Goal: Task Accomplishment & Management: Use online tool/utility

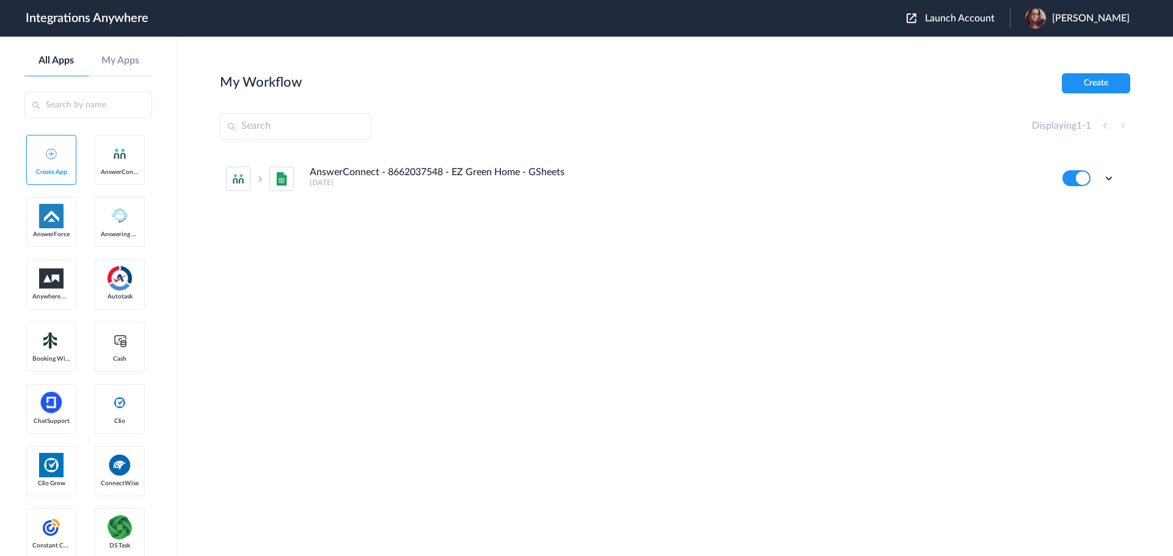
click at [962, 17] on span "Launch Account" at bounding box center [960, 18] width 70 height 10
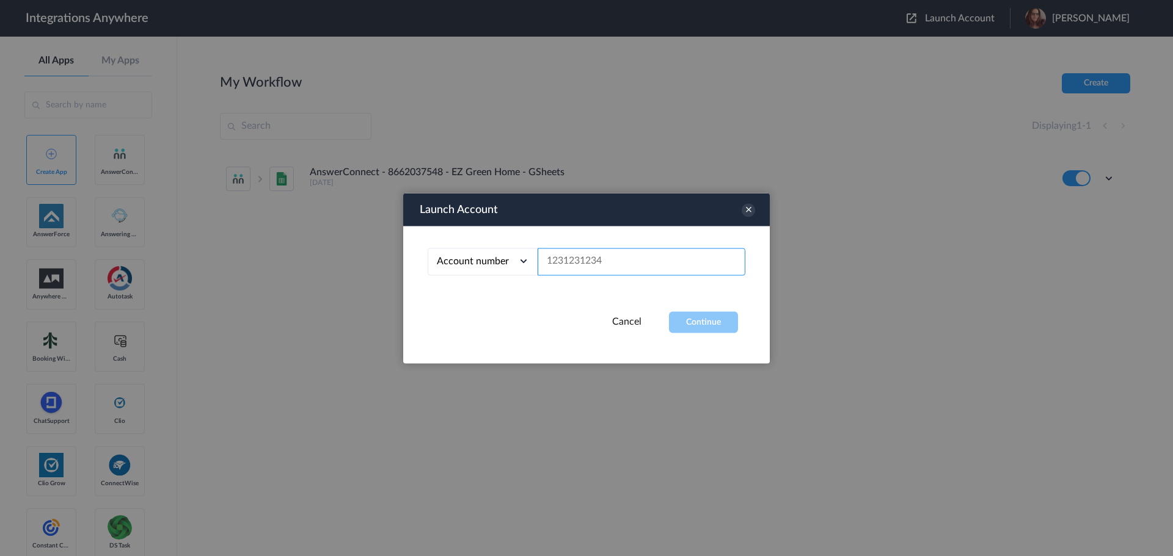
click at [557, 261] on input "text" at bounding box center [641, 261] width 208 height 27
paste input "8662424624"
type input "8662424624"
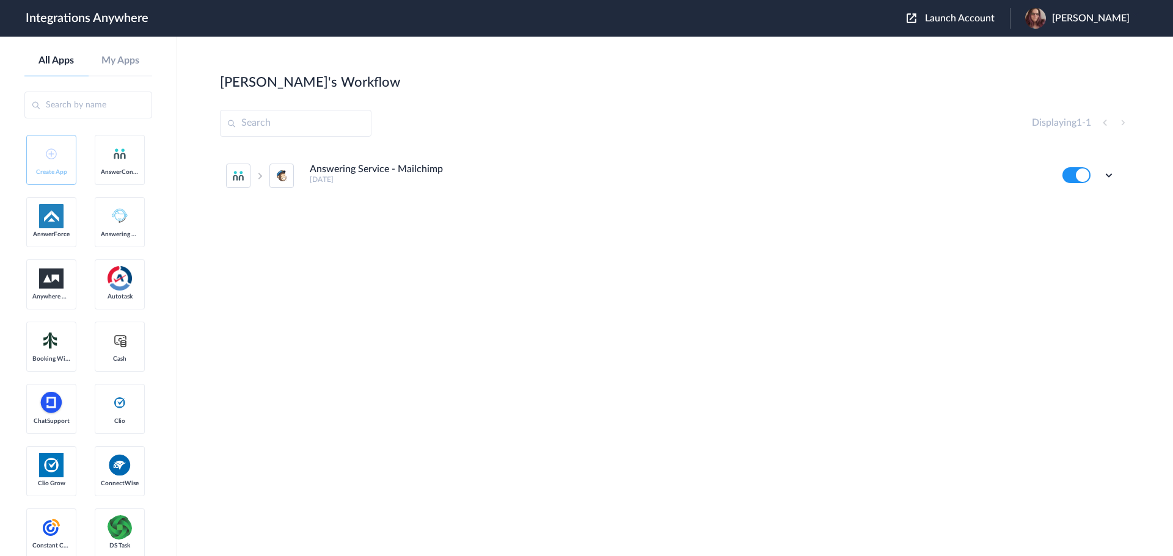
click at [1108, 169] on div "Edit Task history Delete" at bounding box center [1088, 175] width 53 height 16
click at [1108, 175] on icon at bounding box center [1108, 175] width 12 height 12
click at [1063, 205] on link "Edit" at bounding box center [1058, 203] width 29 height 9
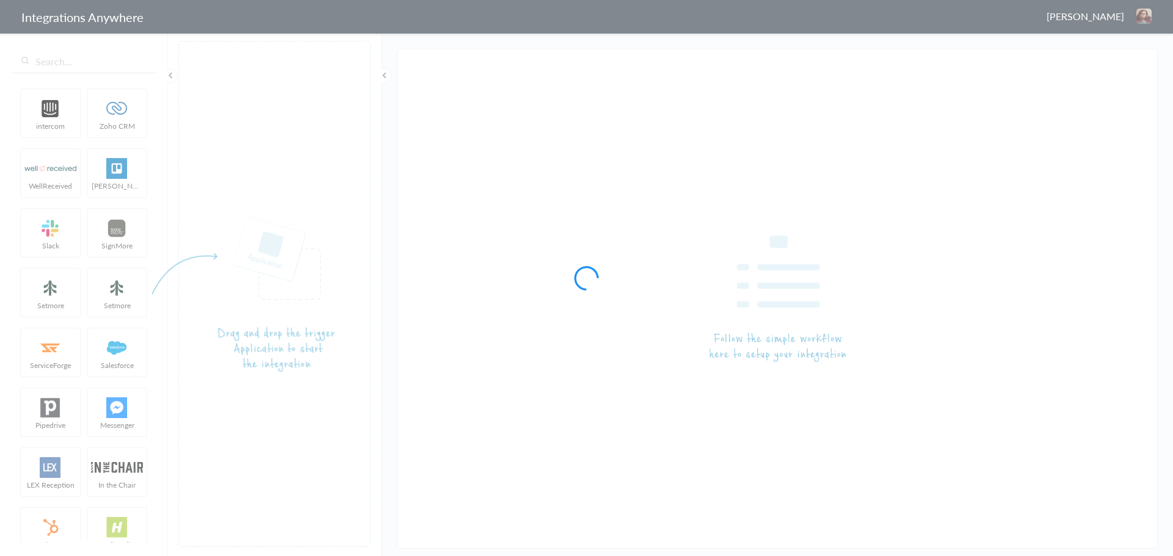
type input "Answering Service - Mailchimp"
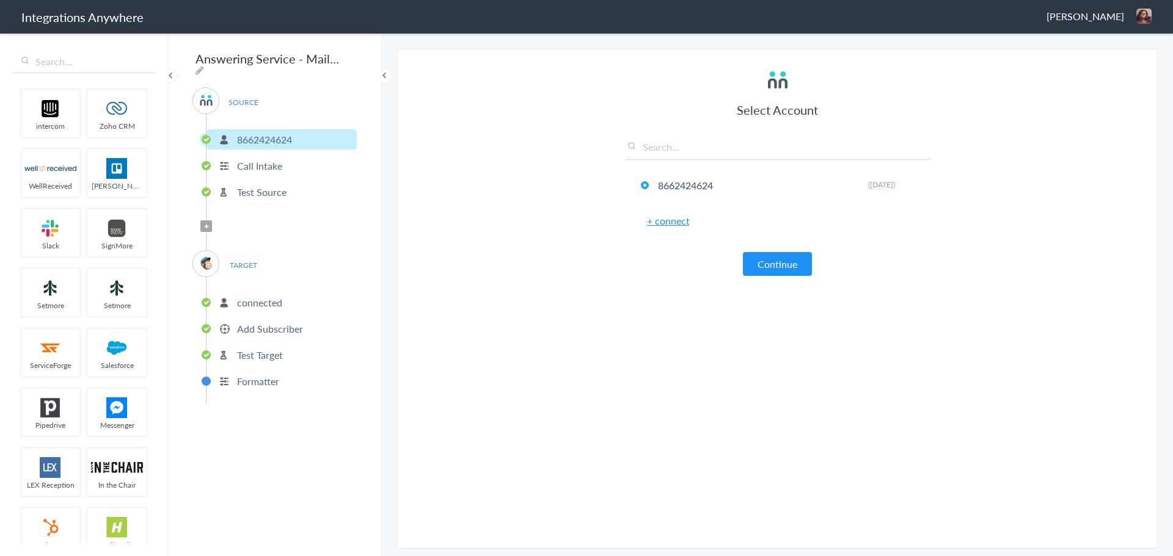
click at [250, 296] on p "connected" at bounding box center [259, 303] width 45 height 14
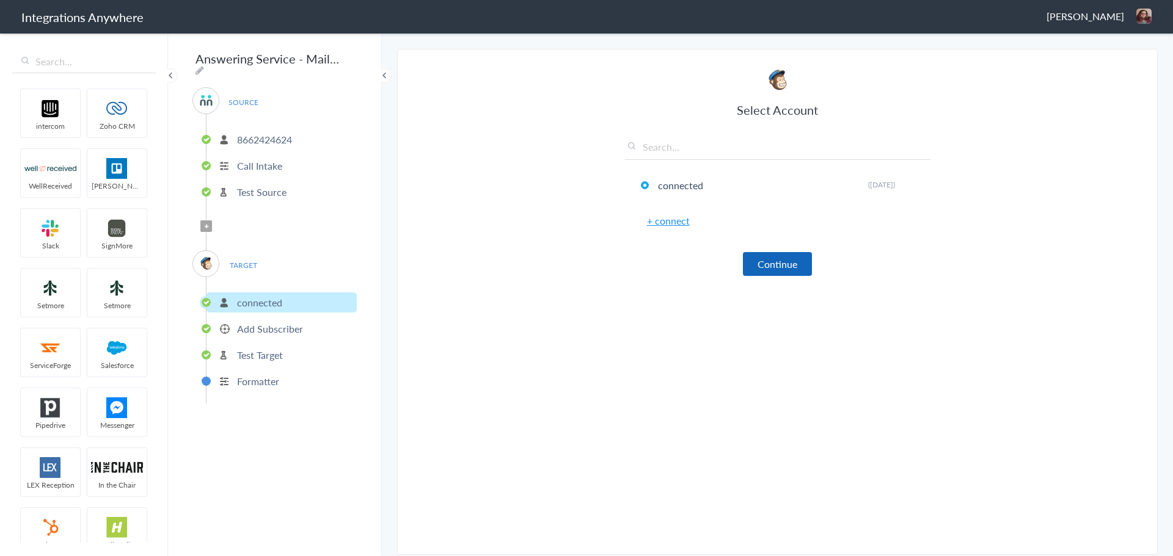
click at [765, 263] on button "Continue" at bounding box center [777, 264] width 69 height 24
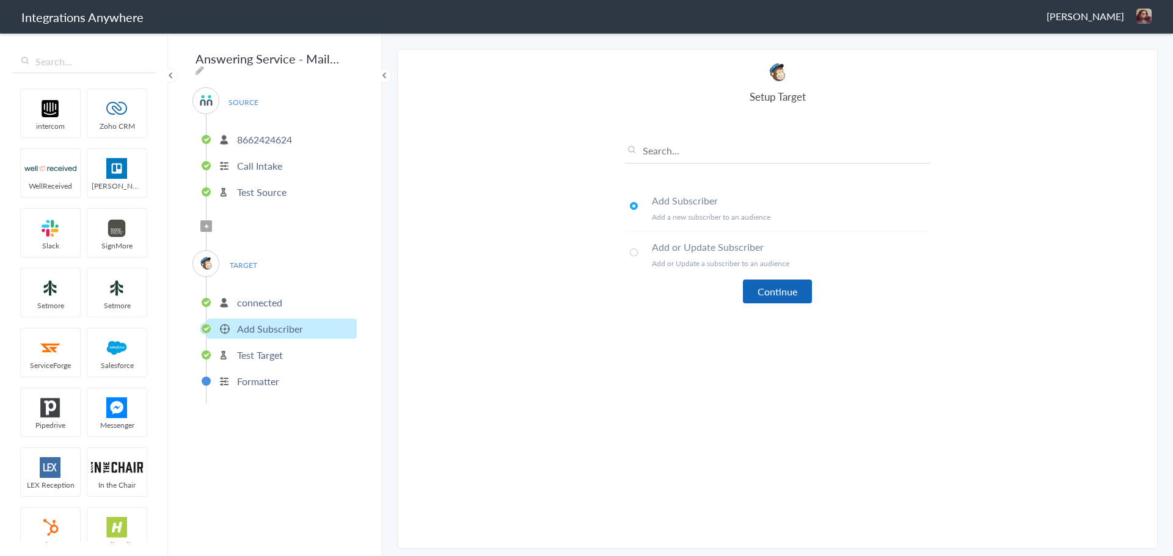
click at [762, 291] on button "Continue" at bounding box center [777, 292] width 69 height 24
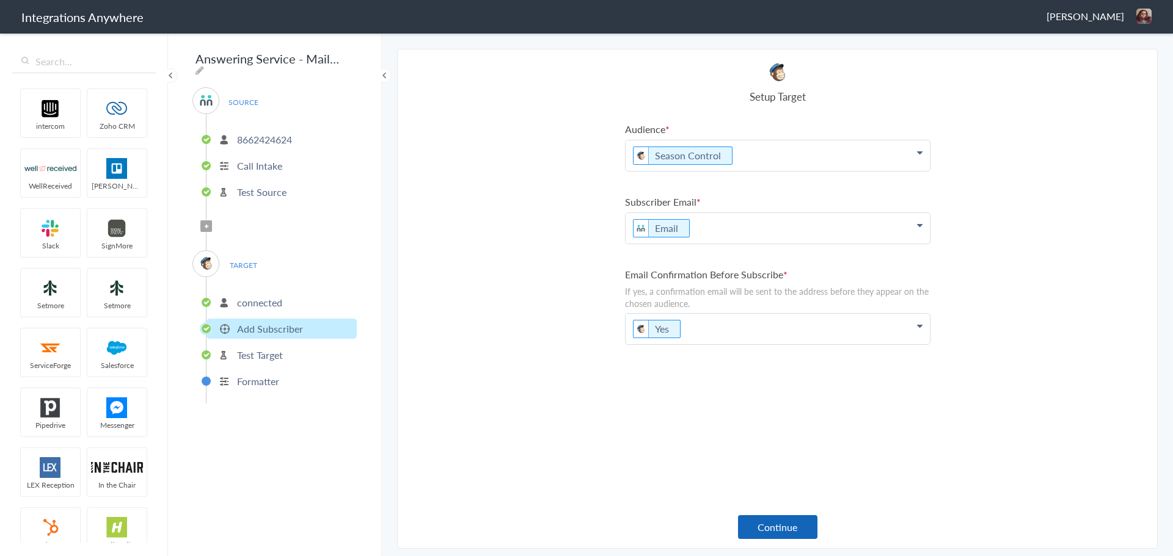
click at [773, 530] on button "Continue" at bounding box center [777, 527] width 79 height 24
